Goal: Task Accomplishment & Management: Use online tool/utility

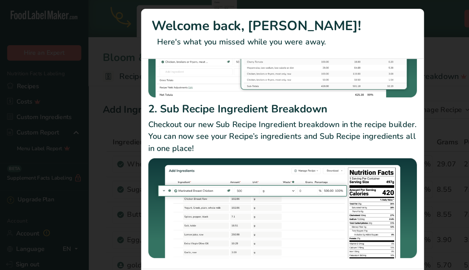
scroll to position [114, 0]
click at [91, 126] on div "New Features" at bounding box center [234, 135] width 469 height 270
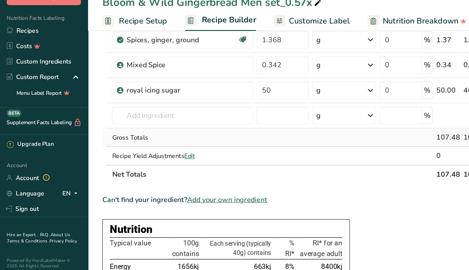
scroll to position [167, 0]
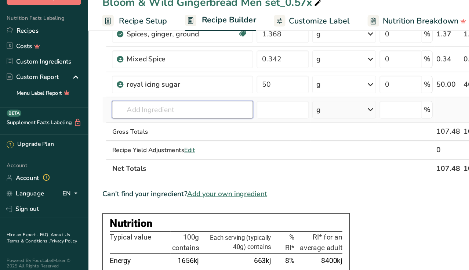
click at [117, 129] on input "text" at bounding box center [151, 136] width 117 height 15
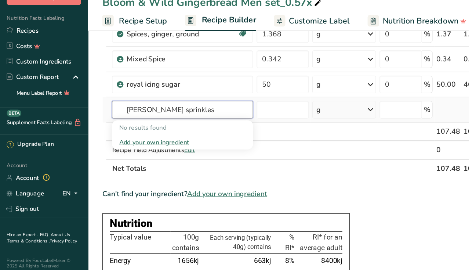
type input "[PERSON_NAME] sprinkles"
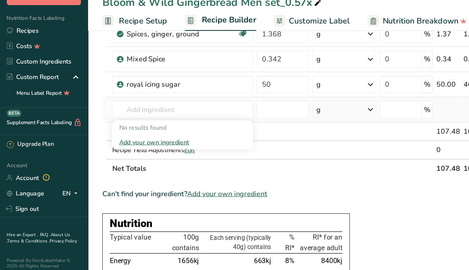
click at [105, 160] on div "Add your own ingredient" at bounding box center [151, 164] width 105 height 8
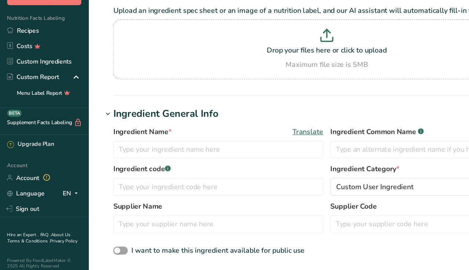
scroll to position [60, 0]
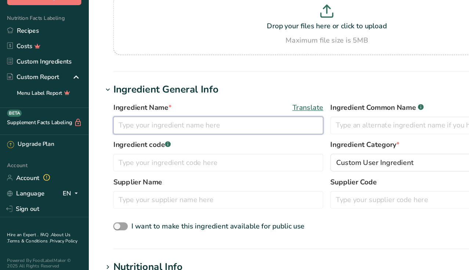
click at [175, 142] on input "text" at bounding box center [181, 149] width 174 height 15
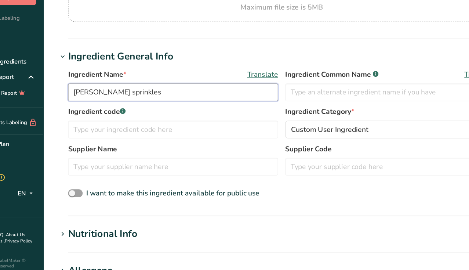
scroll to position [88, 0]
type input "[PERSON_NAME] sprinkles"
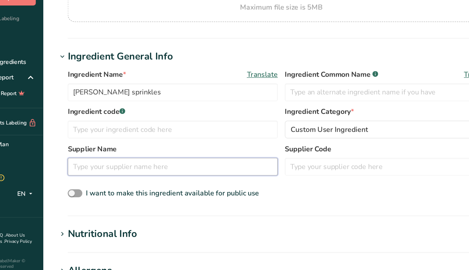
click at [192, 176] on input "text" at bounding box center [181, 183] width 174 height 15
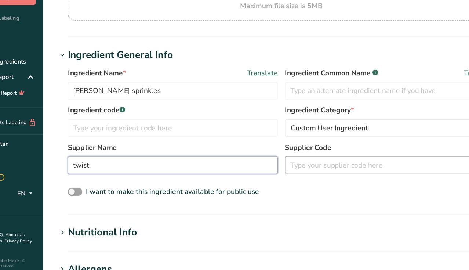
type input "twist"
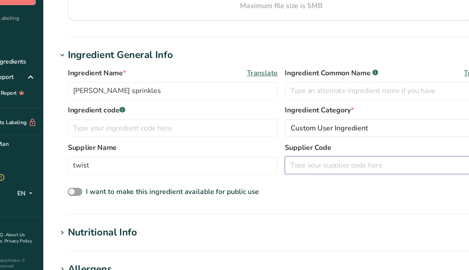
click at [279, 175] on input "text" at bounding box center [361, 182] width 174 height 15
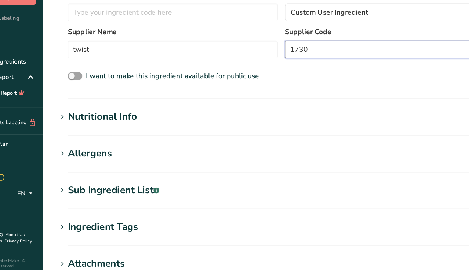
scroll to position [186, 0]
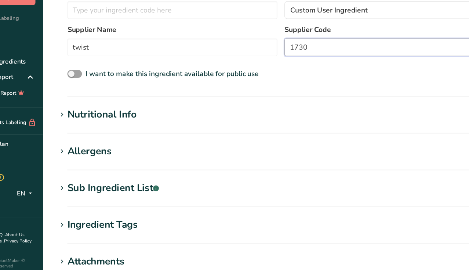
type input "1730"
click at [94, 135] on div "Nutritional Info" at bounding box center [123, 141] width 58 height 12
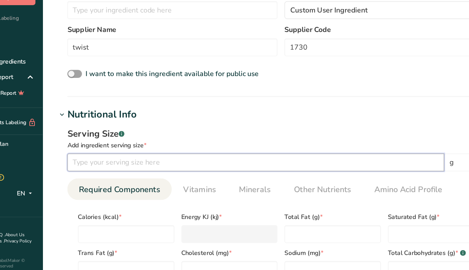
click at [128, 173] on input "number" at bounding box center [250, 180] width 313 height 15
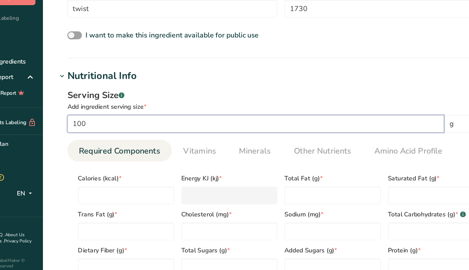
scroll to position [233, 0]
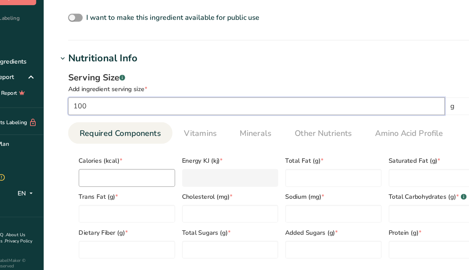
type input "100"
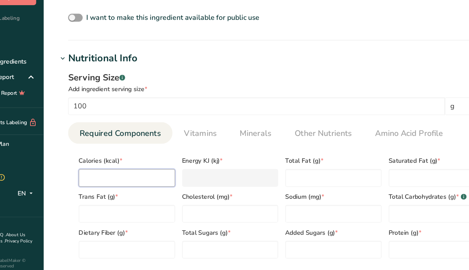
click at [125, 186] on input "number" at bounding box center [143, 193] width 80 height 15
paste input "428"
type input "428"
type KJ "1790.8"
type input "428"
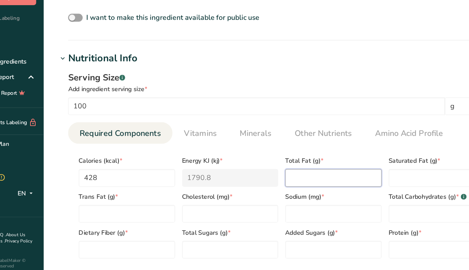
click at [274, 186] on Fat "number" at bounding box center [314, 193] width 80 height 15
paste Fat "7.5"
type Fat "7.5"
click at [366, 186] on Fat "number" at bounding box center [400, 193] width 80 height 15
paste Fat "4.7"
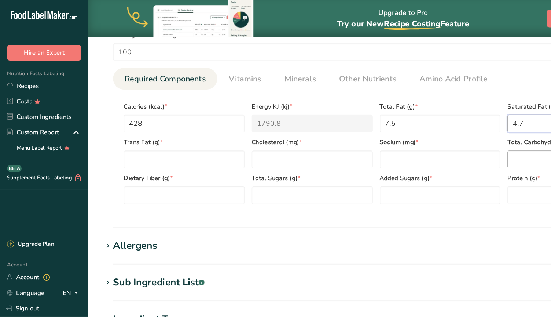
scroll to position [322, 0]
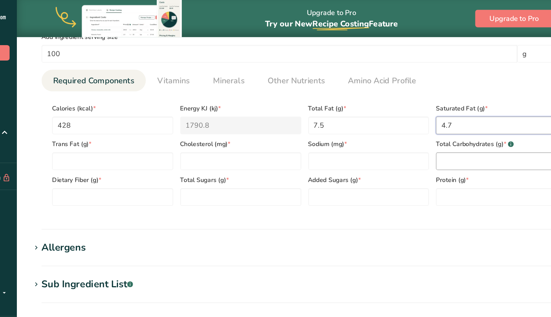
type Fat "4.7"
click at [422, 127] on Carbohydrates "number" at bounding box center [472, 134] width 101 height 15
paste Carbohydrates "88.9"
type Carbohydrates "88.9"
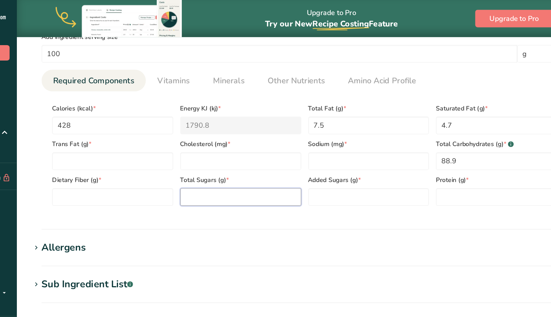
click at [209, 161] on Sugars "number" at bounding box center [259, 163] width 101 height 15
paste Sugars "83.6"
type Sugars "83.6"
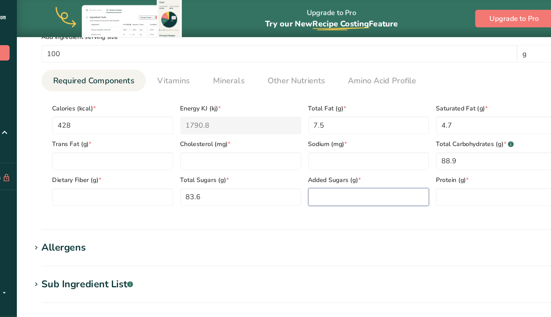
click at [315, 156] on Sugars "number" at bounding box center [365, 163] width 101 height 15
type Sugars "0"
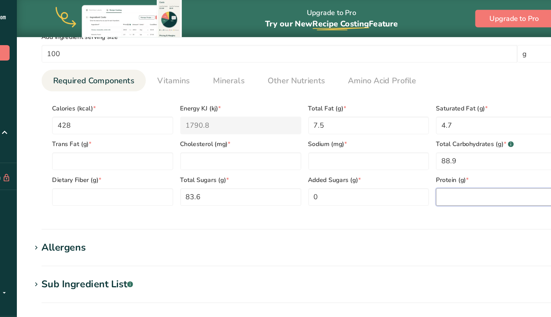
click at [422, 156] on input "number" at bounding box center [472, 163] width 101 height 15
paste input "1.1"
type input "1.1"
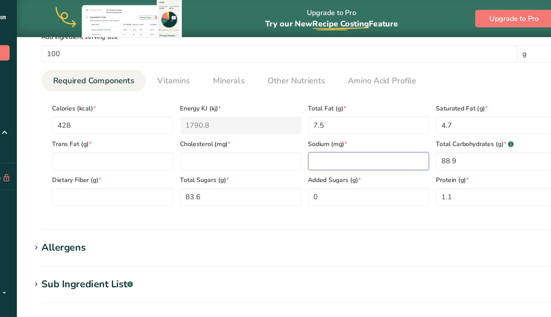
click at [315, 130] on input "number" at bounding box center [365, 134] width 101 height 15
type input "0"
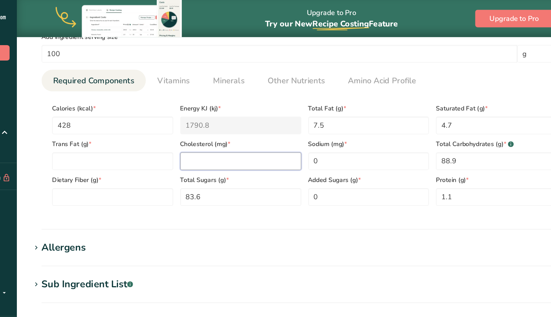
click at [209, 136] on input "number" at bounding box center [259, 134] width 101 height 15
type input "0"
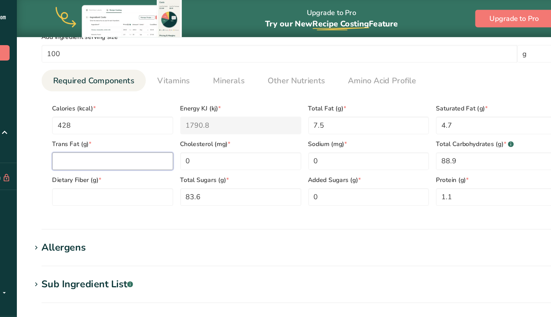
click at [103, 131] on Fat "number" at bounding box center [153, 134] width 101 height 15
type Fat "0"
click at [431, 1] on div "Upgrade to Pro Try our New Recipe Costing .a-29{fill:none;stroke-linecap:round;…" at bounding box center [312, 15] width 478 height 31
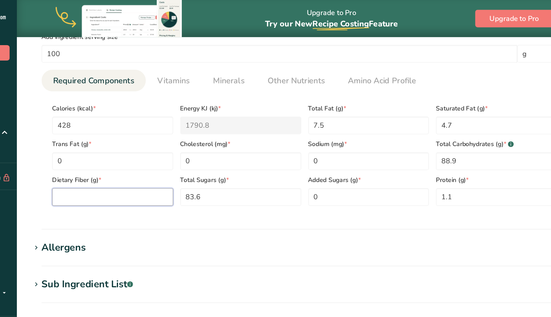
click at [106, 157] on Fiber "number" at bounding box center [153, 163] width 101 height 15
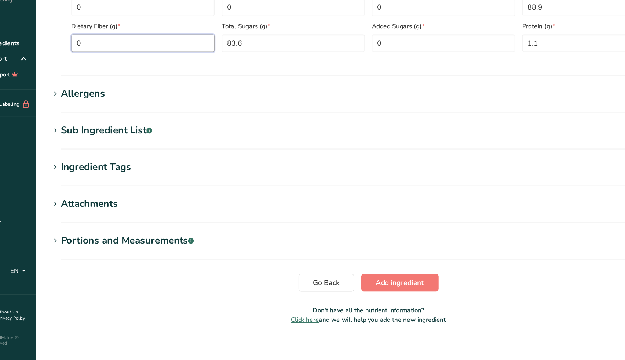
scroll to position [389, 0]
type Fiber "0"
click at [355, 269] on span "Add ingredient" at bounding box center [375, 295] width 40 height 9
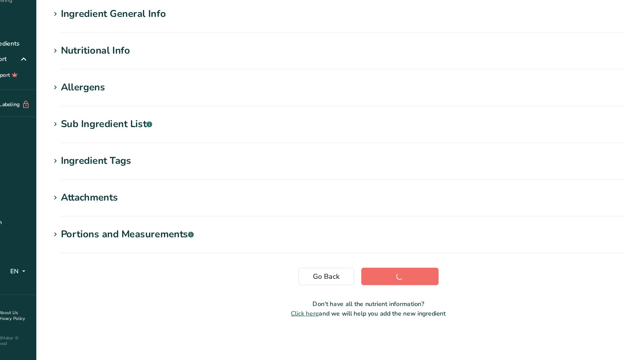
scroll to position [31, 0]
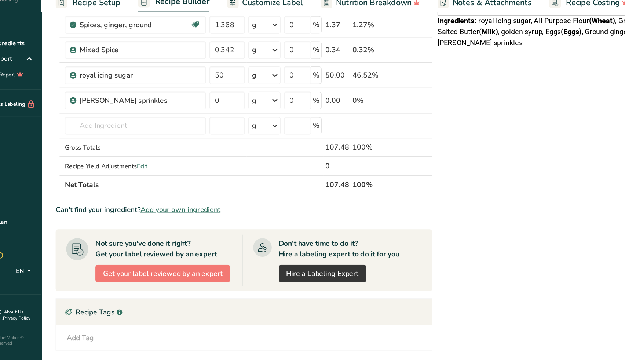
scroll to position [177, 0]
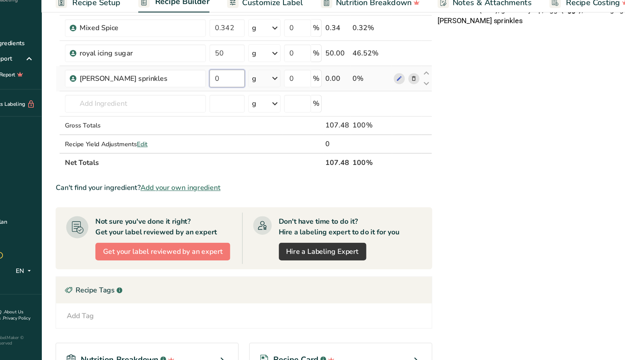
click at [213, 119] on input "0" at bounding box center [227, 126] width 29 height 15
type input "14"
click at [402, 111] on div "Nutrition Typical value 100g contains Each serving (typically 40g) contains % R…" at bounding box center [507, 170] width 211 height 533
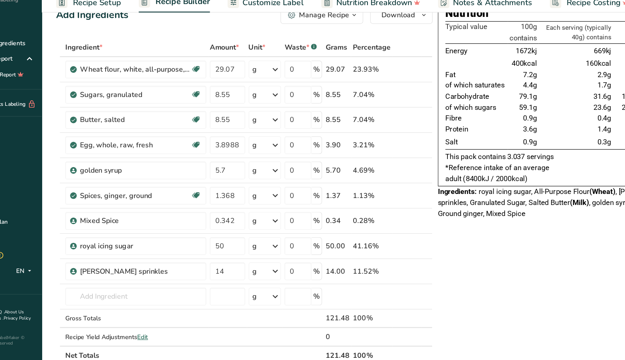
scroll to position [22, 0]
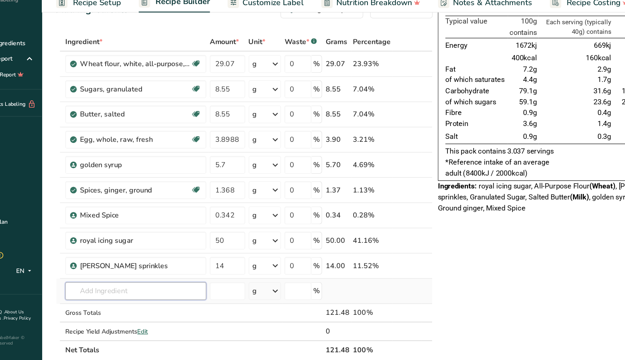
click at [93, 269] on input "text" at bounding box center [151, 302] width 117 height 15
type input "frosty sprinkles"
click at [93, 269] on input "text" at bounding box center [151, 302] width 117 height 15
type input "frosty sprinkles"
click at [99, 269] on div "Add your own ingredient" at bounding box center [151, 329] width 105 height 8
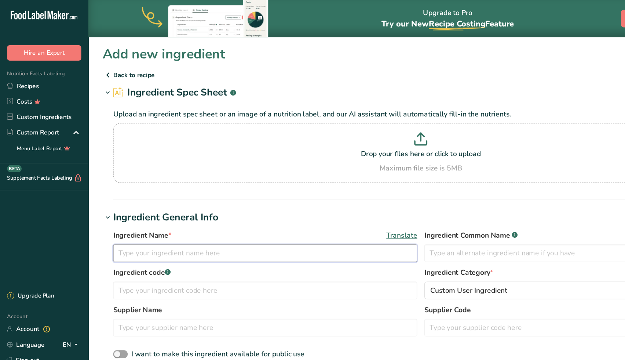
click at [155, 207] on input "text" at bounding box center [220, 210] width 252 height 15
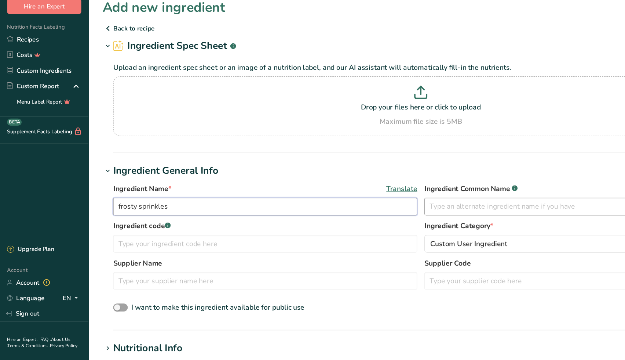
type input "frosty sprinkles"
click at [391, 203] on input "text" at bounding box center [478, 210] width 252 height 15
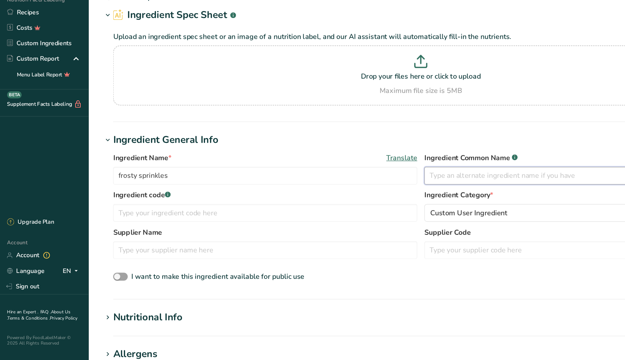
scroll to position [4, 0]
click at [266, 230] on input "text" at bounding box center [220, 237] width 252 height 15
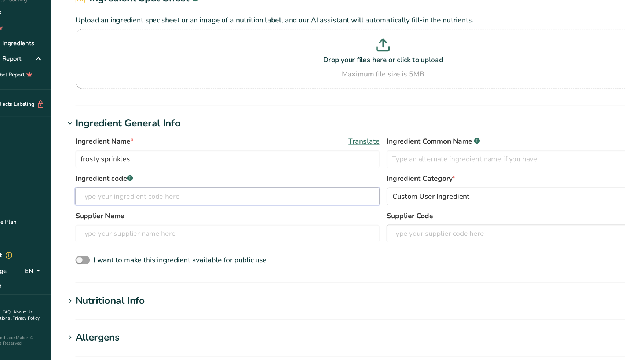
scroll to position [22, 0]
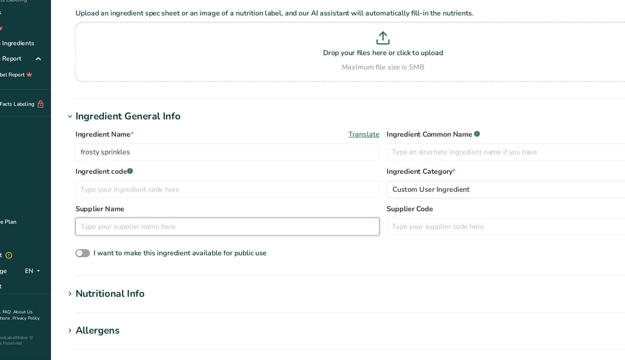
click at [256, 242] on input "text" at bounding box center [220, 249] width 252 height 15
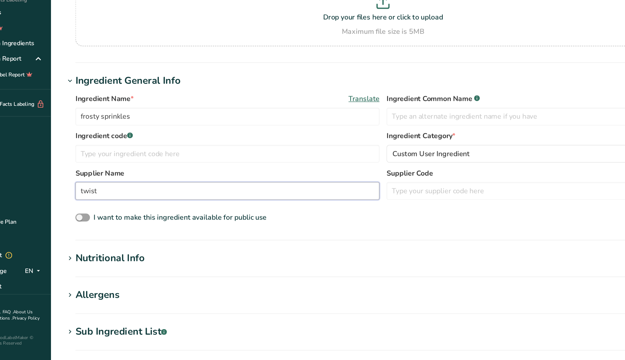
scroll to position [53, 0]
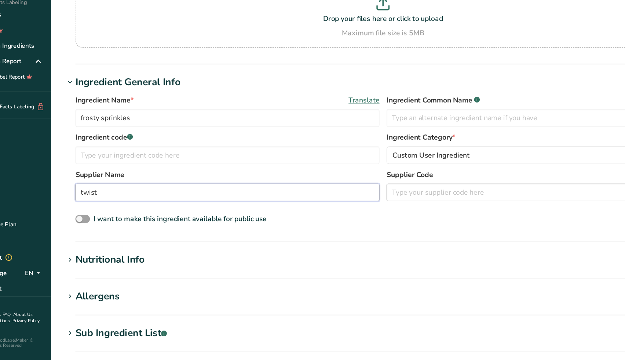
type input "twist"
click at [409, 211] on input "text" at bounding box center [478, 218] width 252 height 15
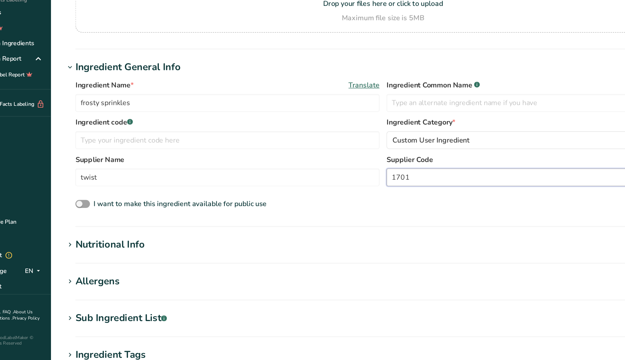
scroll to position [65, 0]
type input "1701"
click at [100, 257] on div "Nutritional Info" at bounding box center [123, 263] width 58 height 12
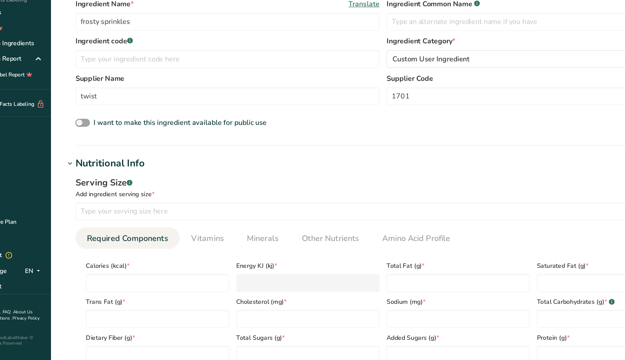
scroll to position [134, 0]
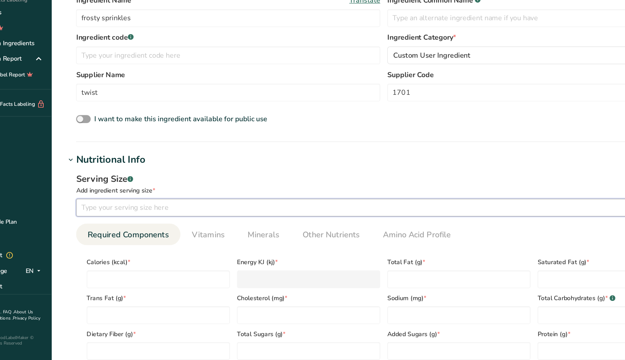
click at [122, 226] on input "number" at bounding box center [328, 233] width 469 height 15
type input "100"
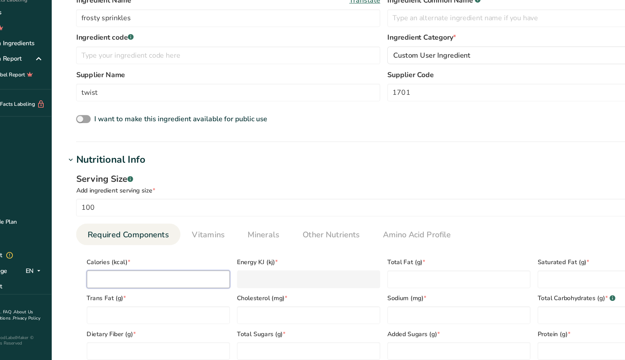
click at [139, 269] on input "number" at bounding box center [162, 292] width 119 height 15
paste input "413"
type input "413"
type KJ "1728"
type input "413"
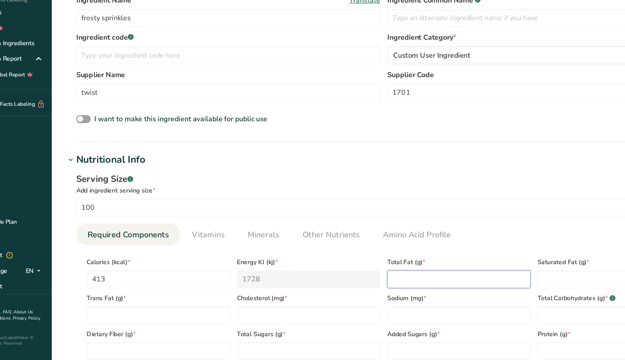
paste Fat "4"
type Fat "4"
click at [468, 269] on Fat "number" at bounding box center [536, 292] width 119 height 15
paste Fat "2.2"
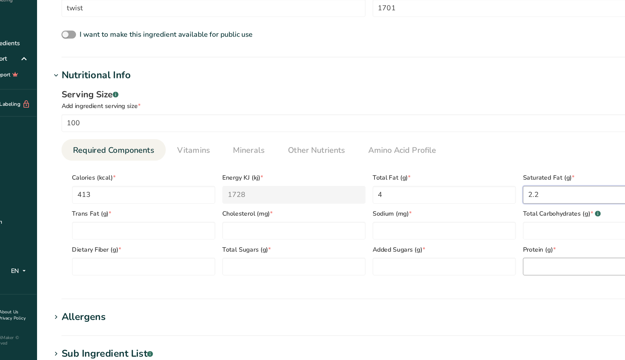
scroll to position [205, 0]
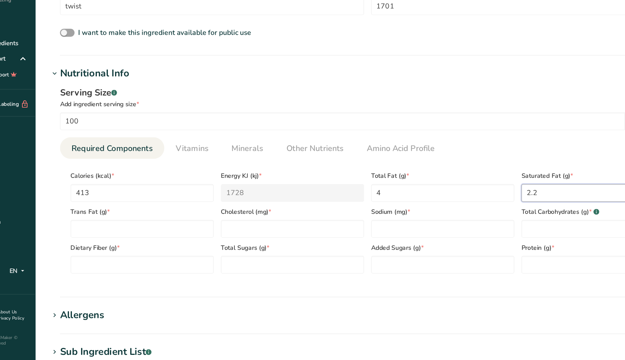
type Fat "2.2"
click at [160, 258] on div "Dietary Fiber (g) *" at bounding box center [162, 273] width 125 height 30
click at [152, 244] on Fat "number" at bounding box center [162, 251] width 119 height 15
type Fat "0"
type input "0"
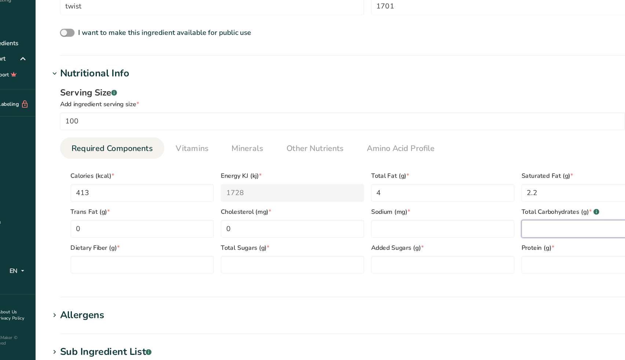
click at [468, 244] on Carbohydrates "number" at bounding box center [536, 251] width 119 height 15
paste Carbohydrates "93.9"
type Carbohydrates "93.9"
click at [267, 269] on Sugars "number" at bounding box center [286, 280] width 119 height 15
paste Sugars "88.1"
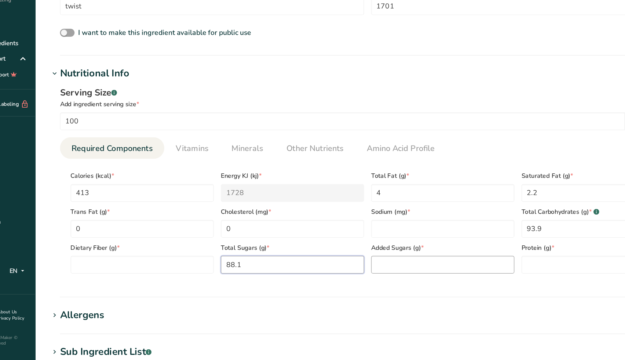
type Sugars "88.1"
click at [375, 269] on Sugars "number" at bounding box center [411, 280] width 119 height 15
type Sugars "0"
click at [468, 258] on div "Protein (g) *" at bounding box center [536, 273] width 125 height 30
click at [468, 269] on input "number" at bounding box center [536, 280] width 119 height 15
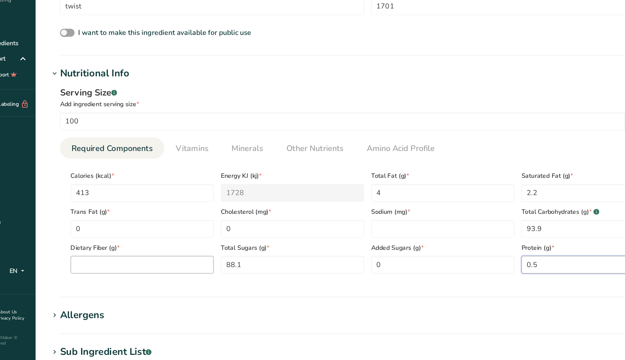
type input "0.5"
click at [132, 269] on Fiber "number" at bounding box center [162, 280] width 119 height 15
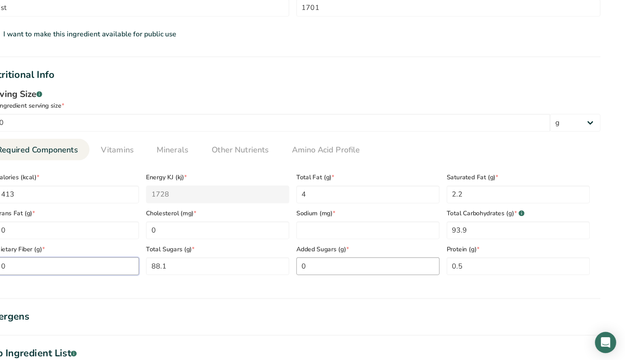
scroll to position [205, 0]
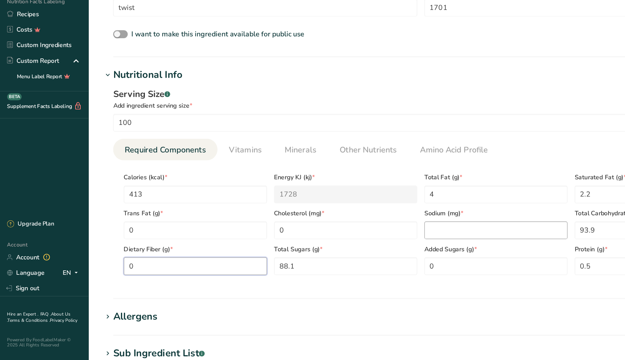
type Fiber "0"
click at [374, 243] on input "number" at bounding box center [411, 250] width 119 height 15
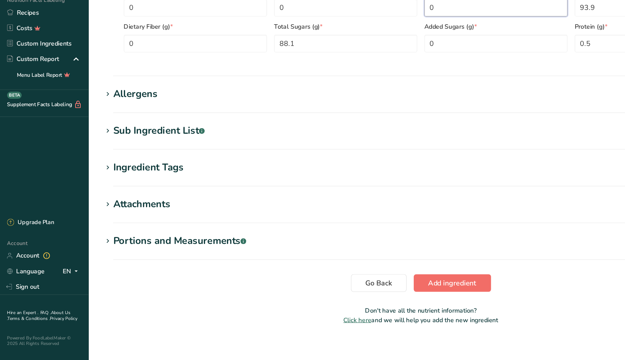
type input "0"
click at [376, 269] on span "Add ingredient" at bounding box center [375, 295] width 40 height 9
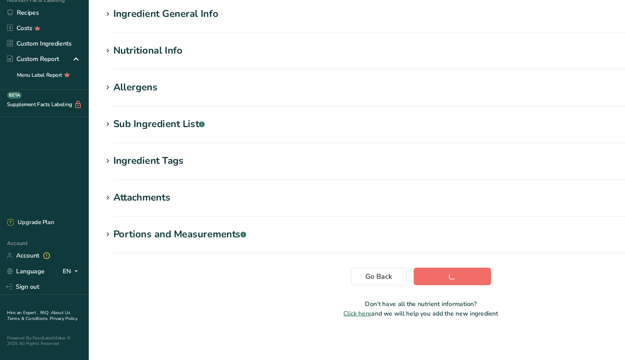
scroll to position [31, 0]
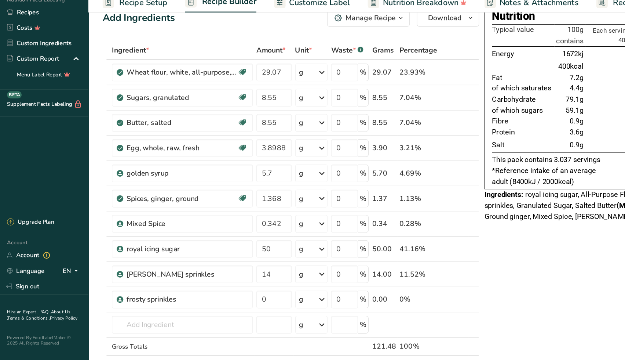
scroll to position [17, 0]
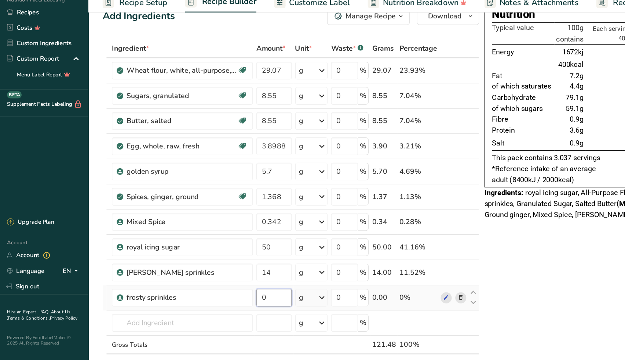
click at [232, 269] on input "0" at bounding box center [227, 307] width 29 height 15
type input "11"
click at [468, 230] on div "Nutrition Typical value 100g contains Each serving (typically 40g) contains % R…" at bounding box center [507, 341] width 211 height 554
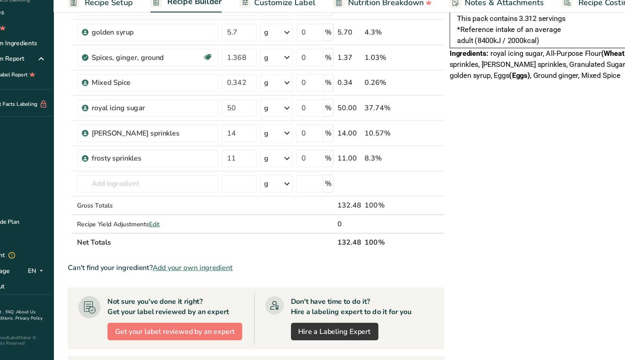
scroll to position [133, 0]
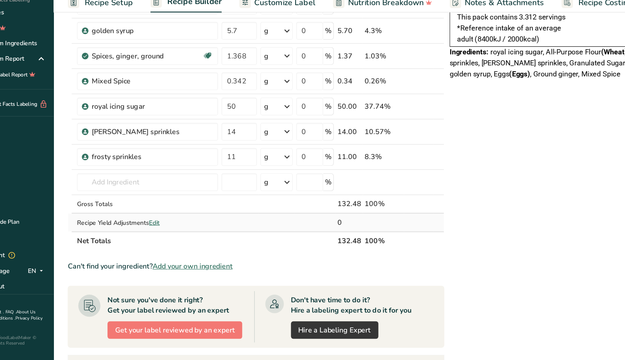
click at [153, 242] on span "Edit" at bounding box center [157, 245] width 9 height 7
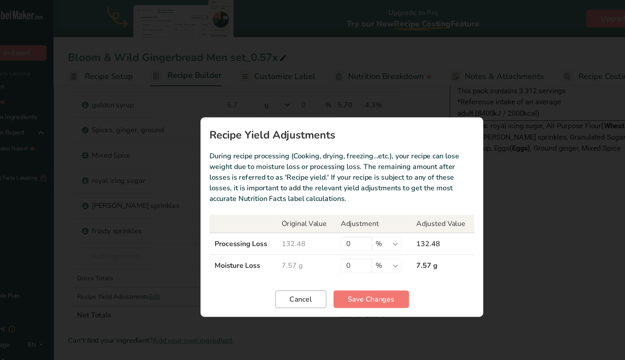
click at [259, 252] on button "Cancel" at bounding box center [278, 248] width 43 height 15
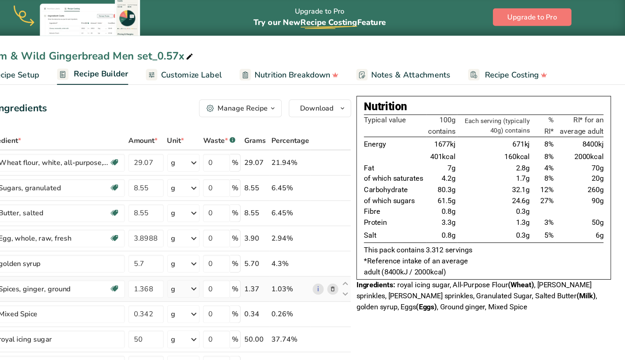
scroll to position [0, 0]
